Goal: Check status

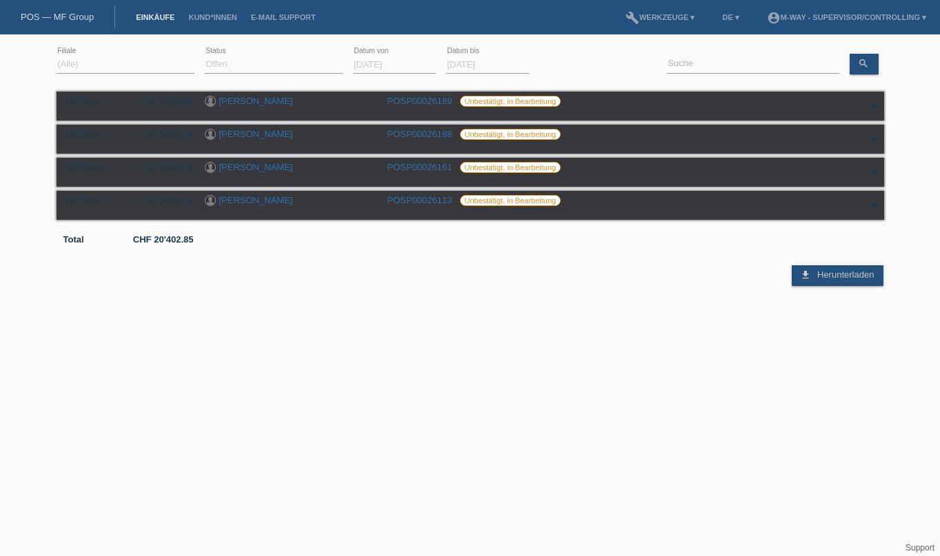
click at [412, 74] on div "[DATE] error Datum von" at bounding box center [394, 64] width 83 height 47
click at [389, 64] on input "[DATE]" at bounding box center [394, 64] width 83 height 17
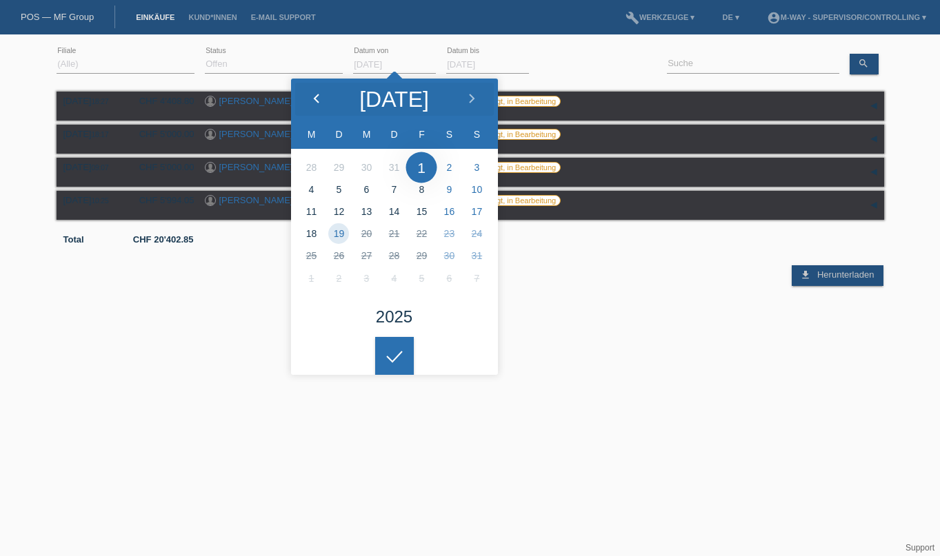
click at [303, 98] on div at bounding box center [317, 99] width 52 height 41
type input "[DATE]"
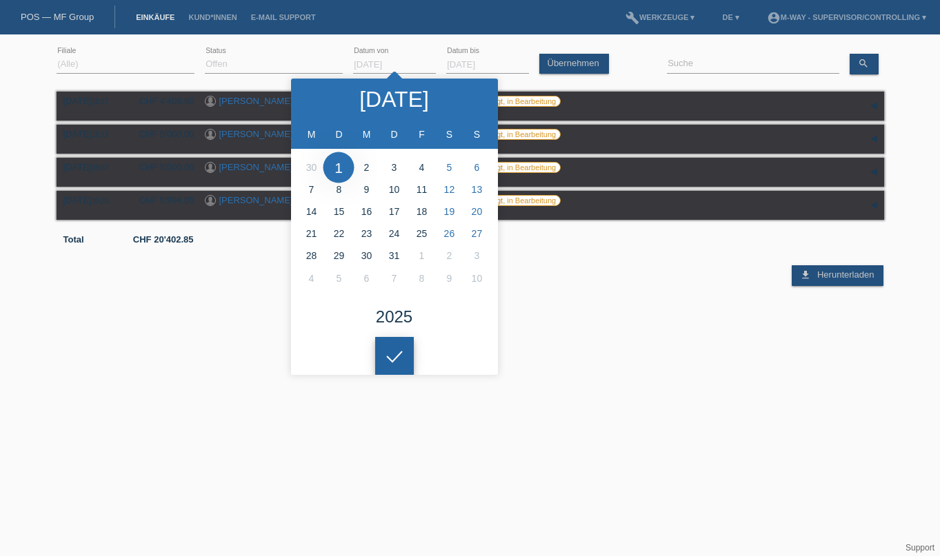
click at [390, 361] on div at bounding box center [394, 356] width 39 height 39
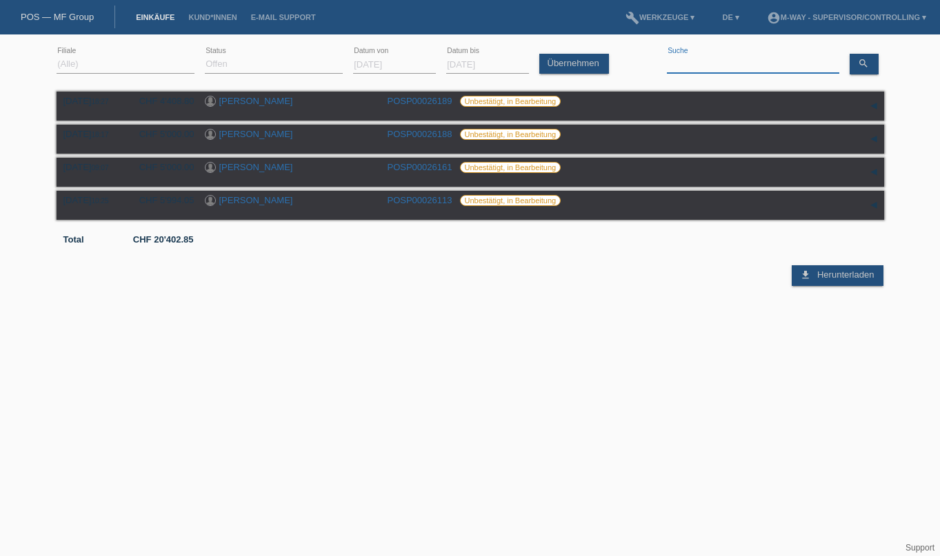
click at [751, 60] on input at bounding box center [753, 64] width 172 height 17
type input "Savic"
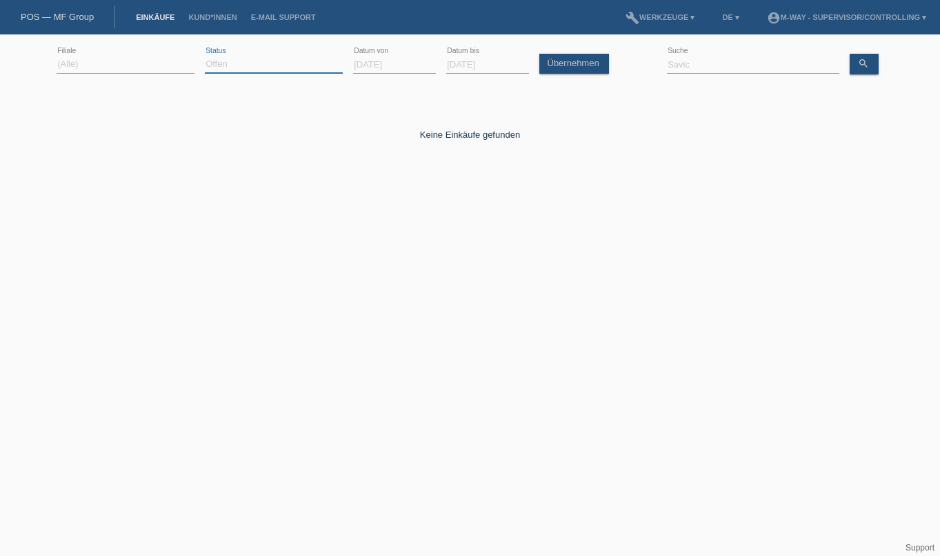
click at [226, 70] on select "(Alle) Neu Offen Zurückgewiesen Zurückgetreten / Storniert Abgeschlossen" at bounding box center [274, 64] width 138 height 17
select select "ALL"
click at [205, 56] on select "(Alle) Neu Offen Zurückgewiesen Zurückgetreten / Storniert Abgeschlossen" at bounding box center [274, 64] width 138 height 17
click at [563, 66] on link "Übernehmen" at bounding box center [574, 64] width 70 height 20
drag, startPoint x: 754, startPoint y: 58, endPoint x: 556, endPoint y: 61, distance: 198.6
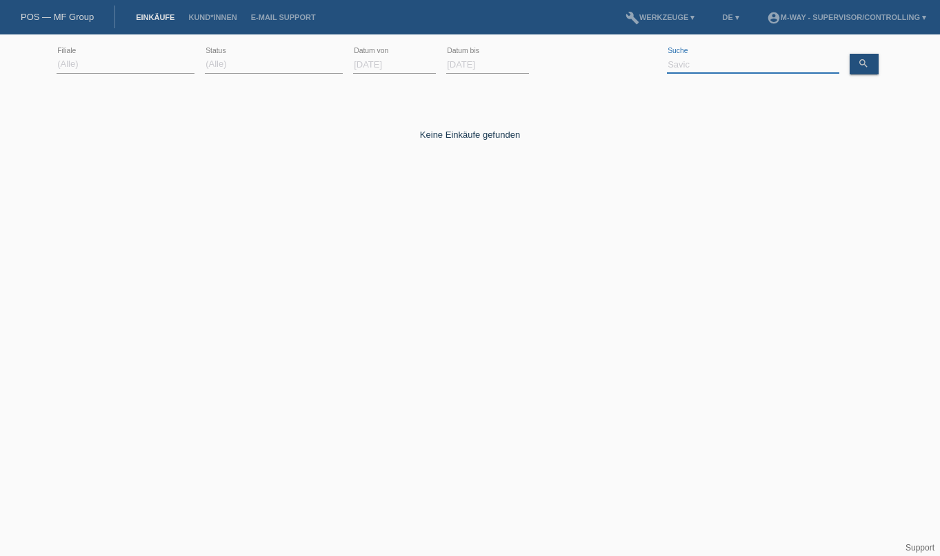
click at [556, 61] on div "(Alle) [PERSON_NAME]'O Passion Vélo SàRL [GEOGRAPHIC_DATA] [GEOGRAPHIC_DATA] [G…" at bounding box center [470, 64] width 827 height 47
type input "Radmila"
click at [201, 226] on html "POS — MF Group Einkäufe Kund*innen E-Mail Support menu account_circle m-way - S…" at bounding box center [470, 113] width 940 height 226
click at [421, 48] on div "[DATE] error Datum von" at bounding box center [394, 64] width 83 height 47
click at [410, 61] on input "[DATE]" at bounding box center [394, 64] width 83 height 17
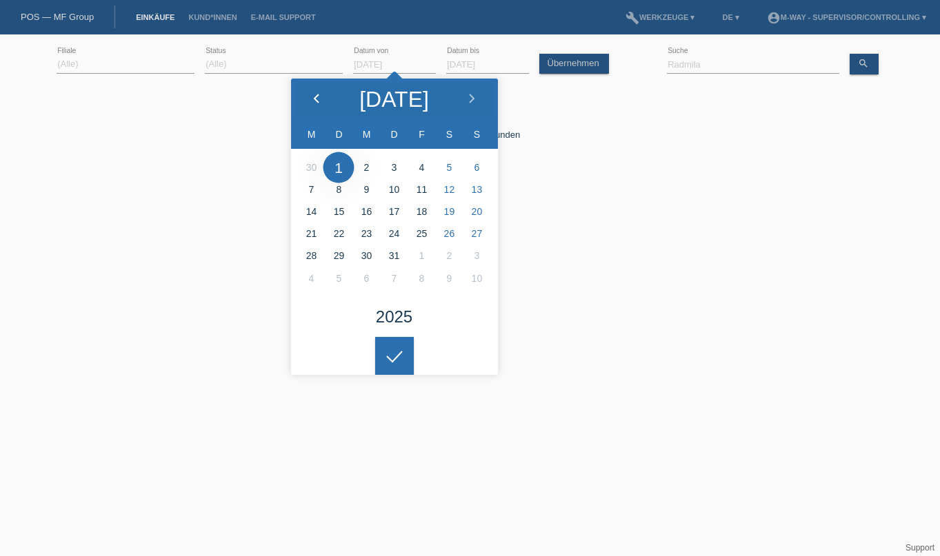
click at [314, 97] on icon at bounding box center [316, 99] width 11 height 11
type input "[DATE]"
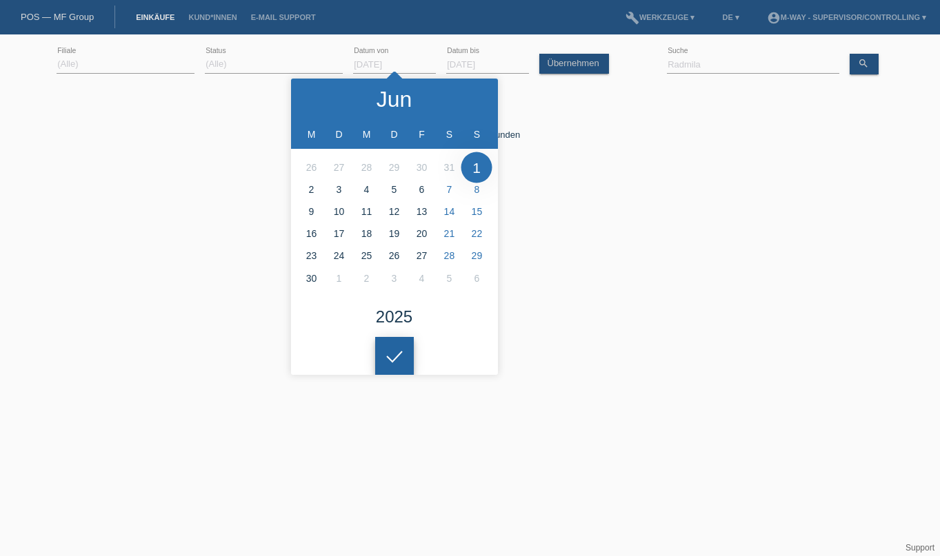
click at [399, 356] on div at bounding box center [394, 356] width 39 height 39
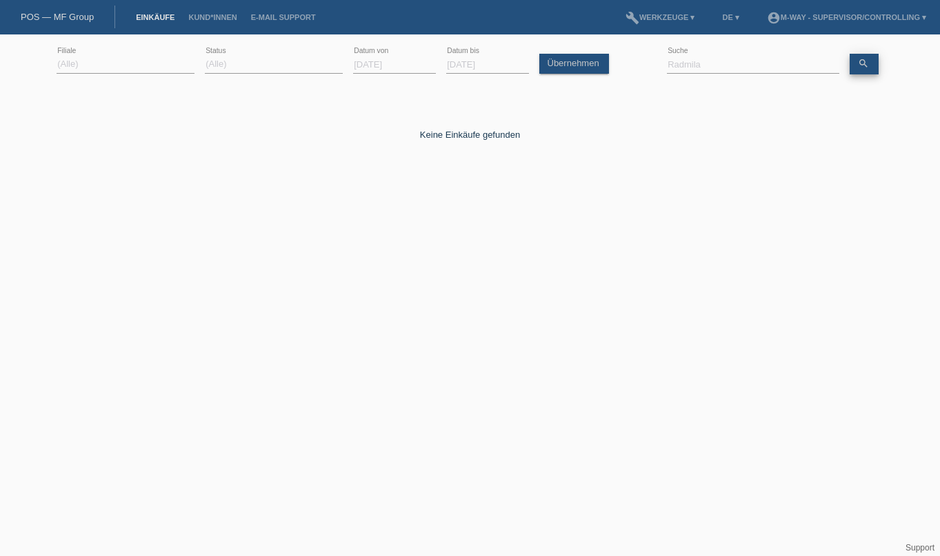
click at [867, 64] on icon "search" at bounding box center [863, 63] width 11 height 11
drag, startPoint x: 745, startPoint y: 65, endPoint x: 601, endPoint y: 72, distance: 144.9
click at [616, 72] on div "(Alle) [PERSON_NAME]'O Passion Vélo SàRL [GEOGRAPHIC_DATA] [GEOGRAPHIC_DATA] [G…" at bounding box center [470, 64] width 827 height 47
click at [343, 226] on html "POS — MF Group Einkäufe Kund*innen E-Mail Support menu account_circle m-way - S…" at bounding box center [470, 113] width 940 height 226
drag, startPoint x: 674, startPoint y: 59, endPoint x: 648, endPoint y: 61, distance: 25.5
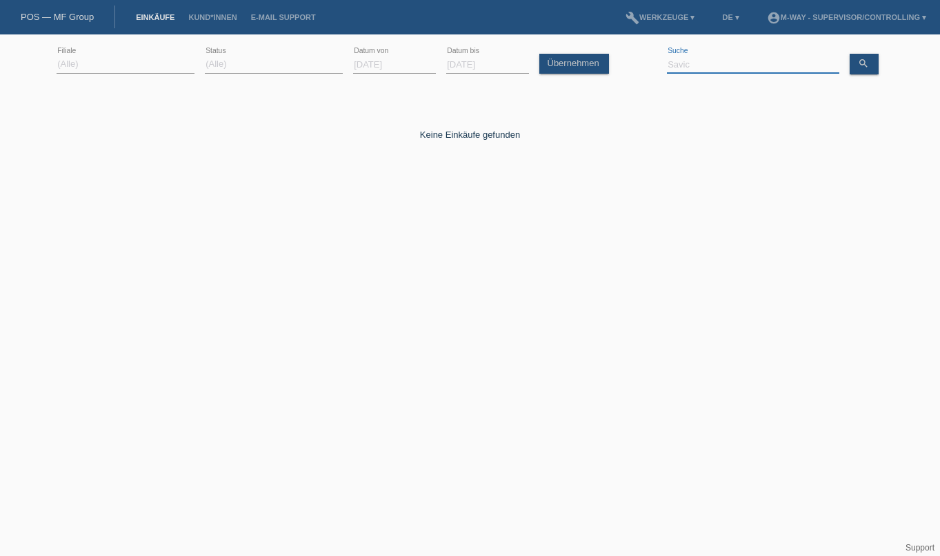
click at [650, 61] on div "(Alle) [PERSON_NAME]'O Passion Vélo SàRL [GEOGRAPHIC_DATA] [GEOGRAPHIC_DATA] [G…" at bounding box center [470, 64] width 827 height 47
click at [880, 62] on div "search" at bounding box center [866, 64] width 34 height 21
click at [867, 63] on icon "search" at bounding box center [863, 63] width 11 height 11
drag, startPoint x: 707, startPoint y: 57, endPoint x: 603, endPoint y: 69, distance: 104.8
click at [607, 68] on div "(Alle) [PERSON_NAME]'O Passion Vélo SàRL [GEOGRAPHIC_DATA] [GEOGRAPHIC_DATA] [G…" at bounding box center [470, 64] width 827 height 47
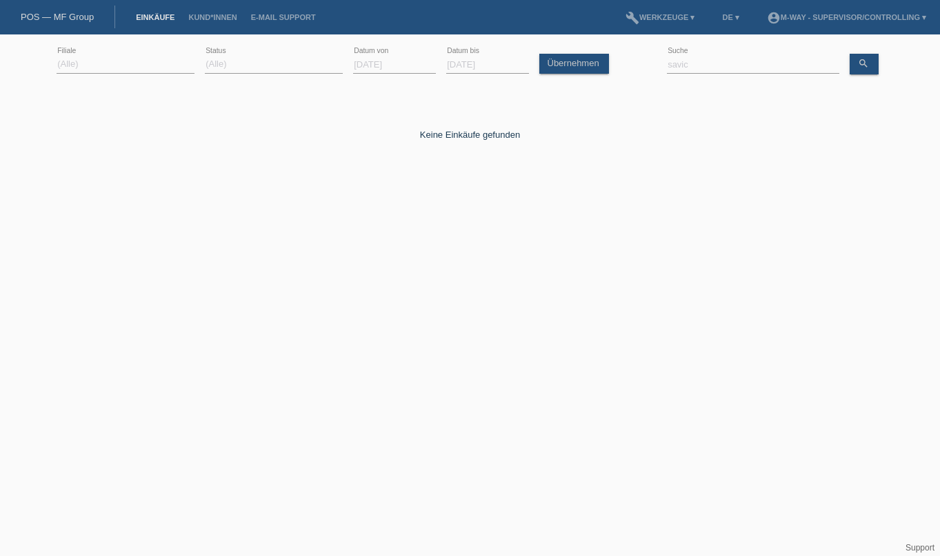
click at [370, 226] on html "POS — MF Group Einkäufe Kund*innen E-Mail Support menu account_circle m-way - S…" at bounding box center [470, 113] width 940 height 226
drag, startPoint x: 712, startPoint y: 63, endPoint x: 497, endPoint y: 63, distance: 215.1
click at [497, 63] on div "(Alle) [PERSON_NAME]'O Passion Vélo SàRL [GEOGRAPHIC_DATA] [GEOGRAPHIC_DATA] [G…" at bounding box center [470, 64] width 827 height 47
type input "Savic"
click at [330, 226] on html "POS — MF Group Einkäufe Kund*innen E-Mail Support menu account_circle m-way - S…" at bounding box center [470, 113] width 940 height 226
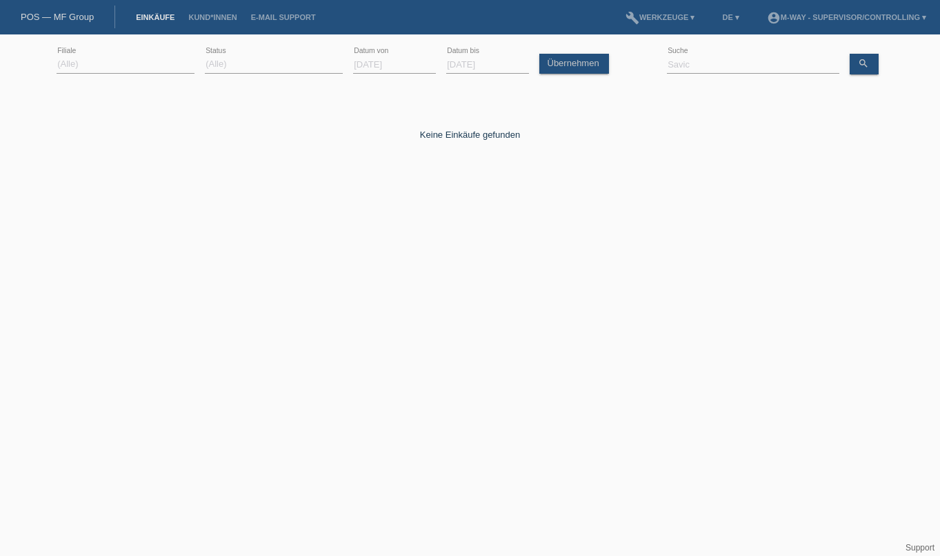
click at [423, 226] on html "POS — MF Group Einkäufe Kund*innen E-Mail Support menu account_circle m-way - S…" at bounding box center [470, 113] width 940 height 226
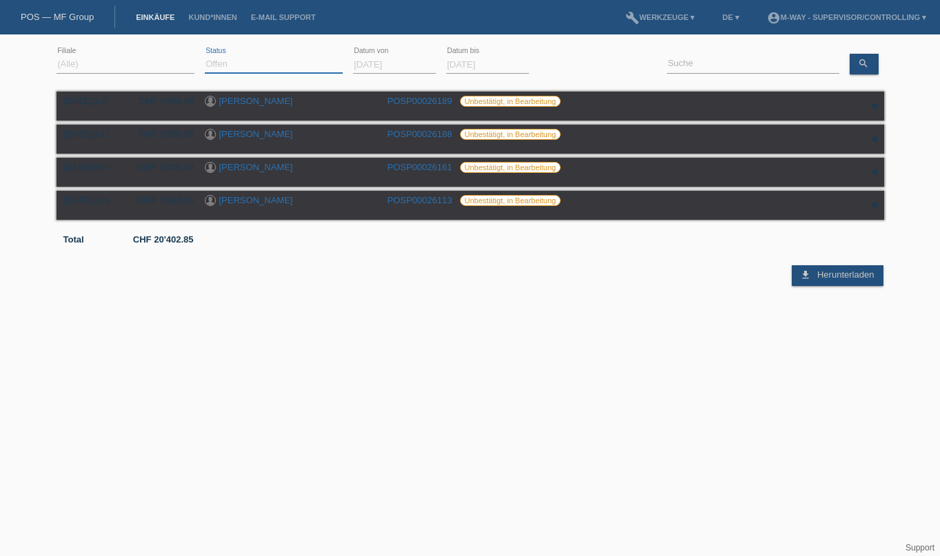
click at [239, 56] on select "(Alle) Neu Offen Zurückgewiesen Zurückgetreten / Storniert Abgeschlossen" at bounding box center [274, 64] width 138 height 17
select select "ALL"
click at [205, 56] on select "(Alle) Neu Offen Zurückgewiesen Zurückgetreten / Storniert Abgeschlossen" at bounding box center [274, 64] width 138 height 17
click at [382, 59] on input "[DATE]" at bounding box center [394, 64] width 83 height 17
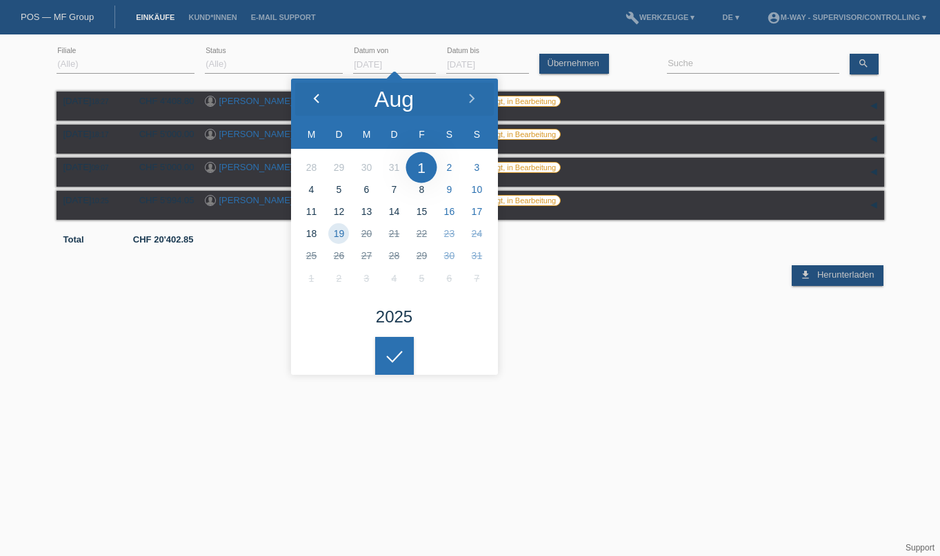
click at [316, 103] on icon at bounding box center [316, 99] width 11 height 11
type input "[DATE]"
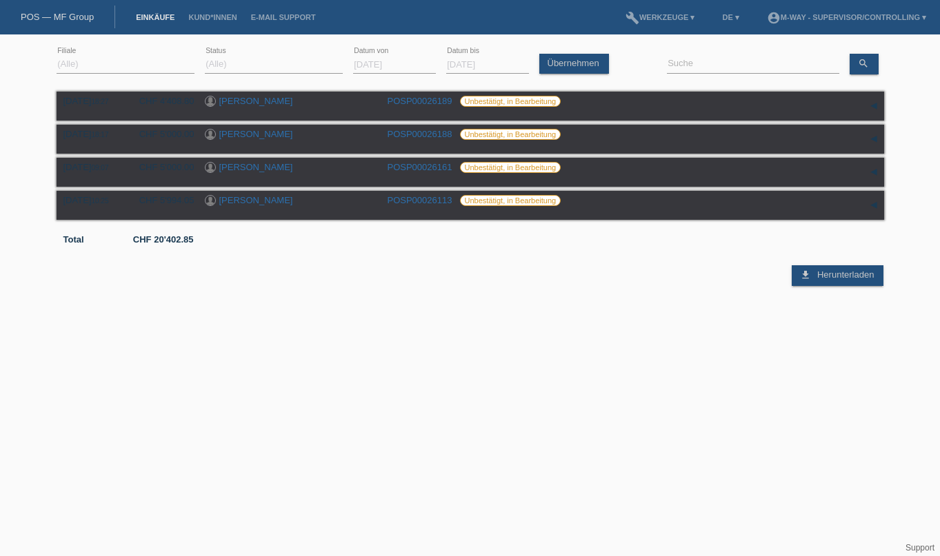
drag, startPoint x: 394, startPoint y: 367, endPoint x: 401, endPoint y: 363, distance: 7.5
click at [394, 286] on html "POS — MF Group Einkäufe Kund*innen E-Mail Support menu account_circle m-way - S…" at bounding box center [470, 143] width 940 height 286
drag, startPoint x: 768, startPoint y: 60, endPoint x: 636, endPoint y: 63, distance: 132.4
click at [631, 63] on div "(Alle) [PERSON_NAME]'O Passion Vélo SàRL [GEOGRAPHIC_DATA] [GEOGRAPHIC_DATA] [G…" at bounding box center [470, 64] width 827 height 47
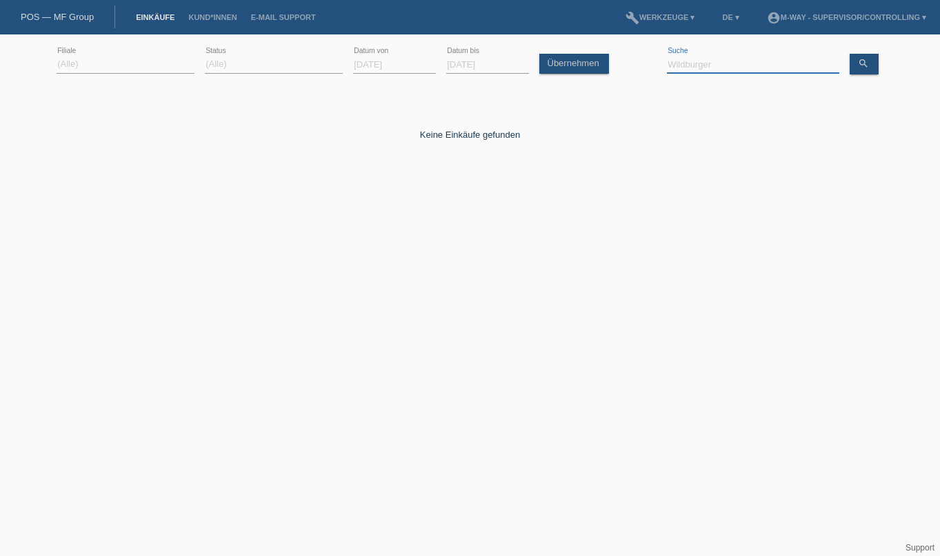
drag, startPoint x: 672, startPoint y: 63, endPoint x: 639, endPoint y: 69, distance: 33.5
click at [653, 68] on div "(Alle) [PERSON_NAME]'O Passion Vélo SàRL [GEOGRAPHIC_DATA] [GEOGRAPHIC_DATA] [G…" at bounding box center [470, 64] width 827 height 47
type input "wildburger"
click at [413, 226] on html "POS — MF Group Einkäufe Kund*innen E-Mail Support menu account_circle m-way - S…" at bounding box center [470, 113] width 940 height 226
click at [129, 57] on select "(Alle) Aarau Alexand'Ro Edouard'O Passion Vélo SàRL Basel Bern City Bern Expo B…" at bounding box center [126, 64] width 138 height 17
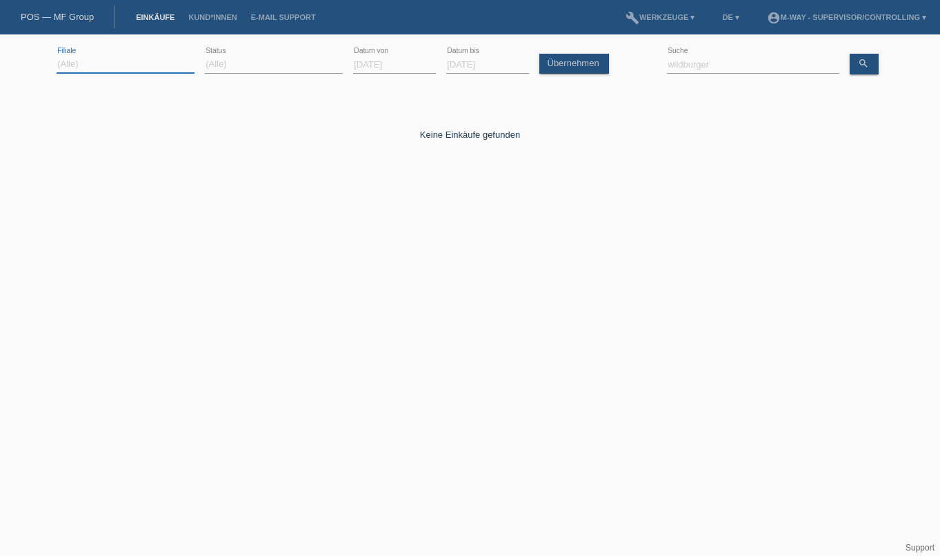
drag, startPoint x: 129, startPoint y: 57, endPoint x: 152, endPoint y: 57, distance: 23.4
click at [129, 57] on select "(Alle) Aarau Alexand'Ro Edouard'O Passion Vélo SàRL Basel Bern City Bern Expo B…" at bounding box center [126, 64] width 138 height 17
click at [270, 57] on select "(Alle) Neu Offen Zurückgewiesen Zurückgetreten / Storniert Abgeschlossen" at bounding box center [274, 64] width 138 height 17
click at [205, 56] on select "(Alle) Neu Offen Zurückgewiesen Zurückgetreten / Storniert Abgeschlossen" at bounding box center [274, 64] width 138 height 17
drag, startPoint x: 592, startPoint y: 70, endPoint x: 576, endPoint y: 73, distance: 16.1
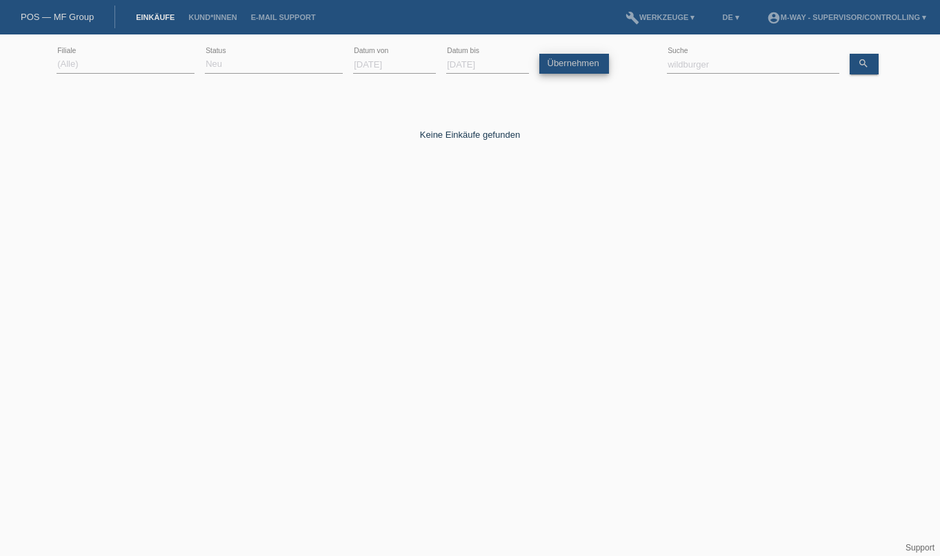
click at [592, 70] on link "Übernehmen" at bounding box center [574, 64] width 70 height 20
click at [271, 67] on select "(Alle) Neu Offen Zurückgewiesen Zurückgetreten / Storniert Abgeschlossen" at bounding box center [274, 64] width 138 height 17
click at [205, 56] on select "(Alle) Neu Offen Zurückgewiesen Zurückgetreten / Storniert Abgeschlossen" at bounding box center [274, 64] width 138 height 17
click at [551, 65] on link "Übernehmen" at bounding box center [574, 64] width 70 height 20
click at [283, 67] on select "(Alle) Neu Offen Zurückgewiesen Zurückgetreten / Storniert Abgeschlossen" at bounding box center [274, 64] width 138 height 17
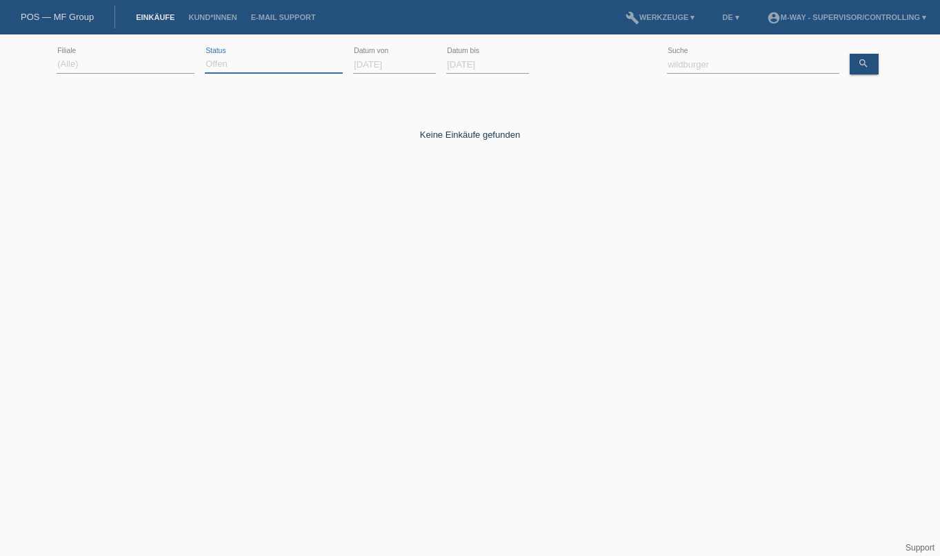
select select "ALL"
click at [205, 56] on select "(Alle) Neu Offen Zurückgewiesen Zurückgetreten / Storniert Abgeschlossen" at bounding box center [274, 64] width 138 height 17
click at [570, 61] on link "Übernehmen" at bounding box center [574, 64] width 70 height 20
click at [203, 226] on html "POS — MF Group Einkäufe Kund*innen E-Mail Support menu account_circle m-way - S…" at bounding box center [470, 113] width 940 height 226
click at [237, 226] on html "POS — MF Group Einkäufe Kund*innen E-Mail Support menu account_circle m-way - S…" at bounding box center [470, 113] width 940 height 226
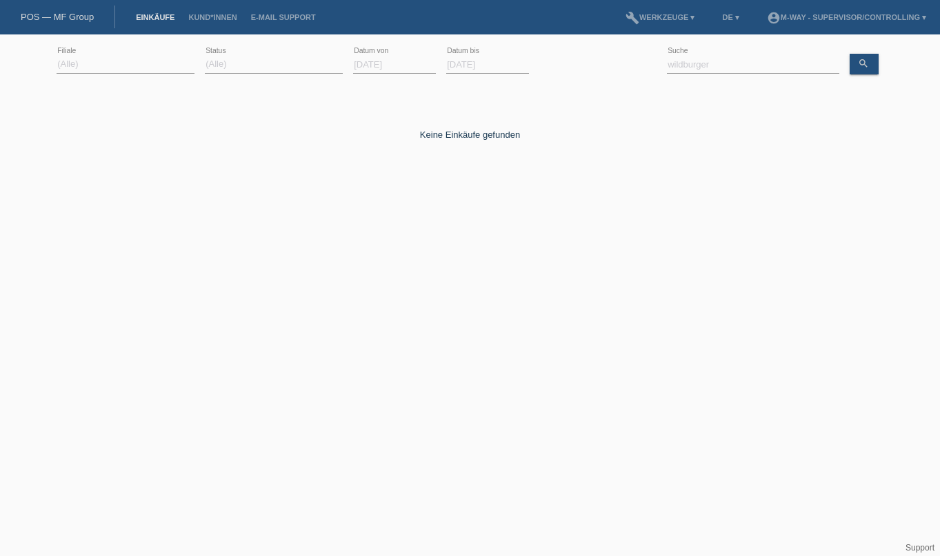
click at [321, 205] on div "Keine Einkäufe gefunden Kommentar hinzufügen Kommentar send Speichern close" at bounding box center [470, 157] width 827 height 138
